Goal: Task Accomplishment & Management: Manage account settings

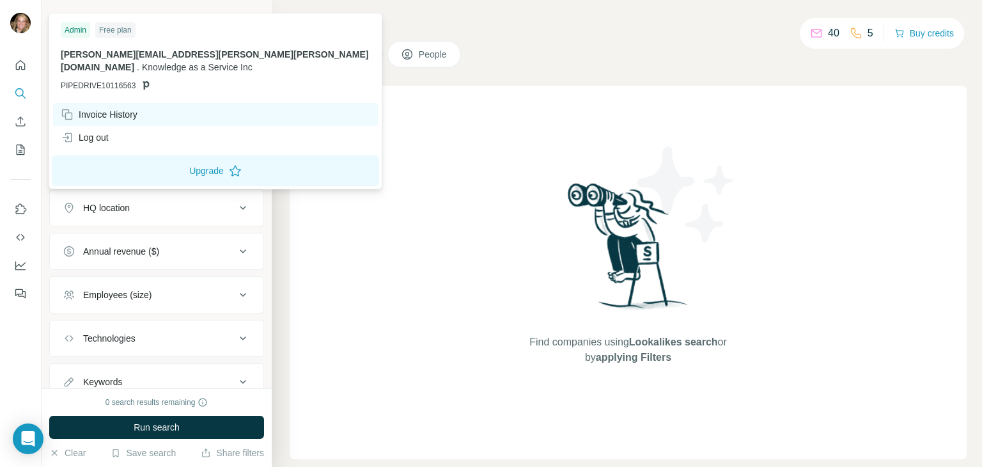
click at [109, 108] on div "Invoice History" at bounding box center [99, 114] width 77 height 13
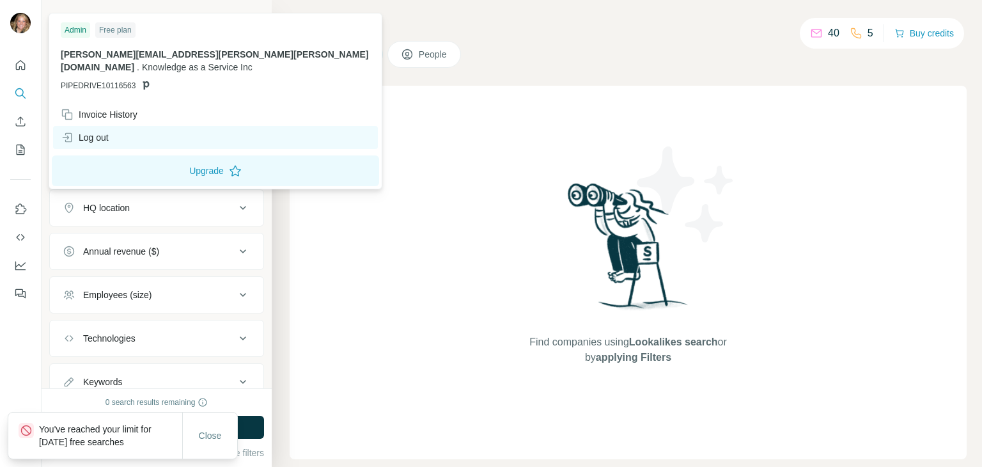
click at [100, 131] on div "Log out" at bounding box center [85, 137] width 48 height 13
